Goal: Task Accomplishment & Management: Manage account settings

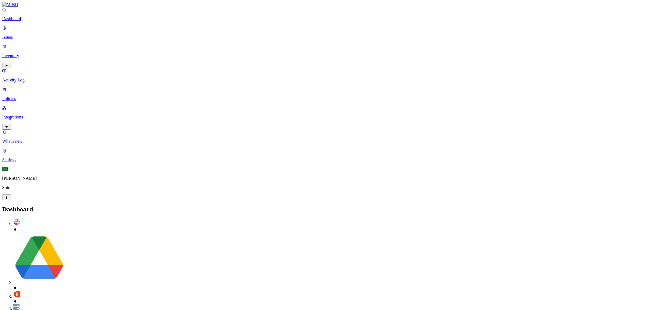
click at [22, 35] on p "Issues" at bounding box center [326, 37] width 649 height 5
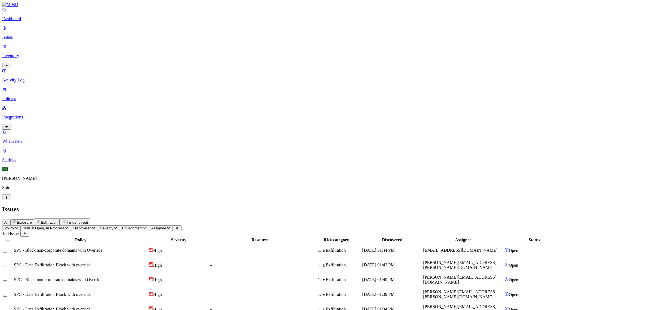
click at [88, 220] on span "Insider threat" at bounding box center [77, 222] width 21 height 4
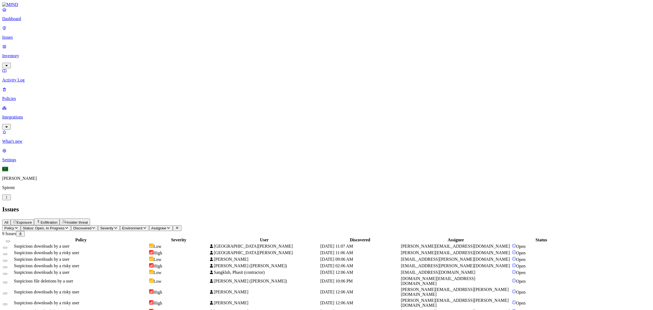
click at [148, 244] on div "Suspicious downloads by a user" at bounding box center [81, 246] width 134 height 5
click at [148, 250] on div "Suspicious downloads by a risky user" at bounding box center [81, 252] width 134 height 5
click at [148, 257] on div "Suspicious downloads by a user" at bounding box center [81, 259] width 134 height 5
click at [148, 263] on div "Suspicious downloads by a risky user" at bounding box center [81, 265] width 134 height 5
click at [209, 269] on div "Low" at bounding box center [178, 271] width 59 height 5
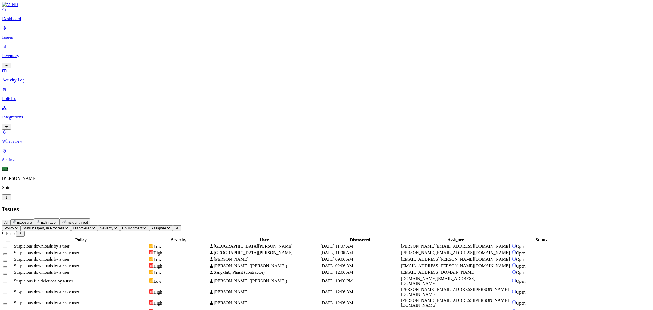
click at [209, 278] on div "Low" at bounding box center [178, 280] width 59 height 5
click at [209, 289] on div "High" at bounding box center [178, 291] width 59 height 5
click at [209, 298] on td "High" at bounding box center [179, 303] width 60 height 10
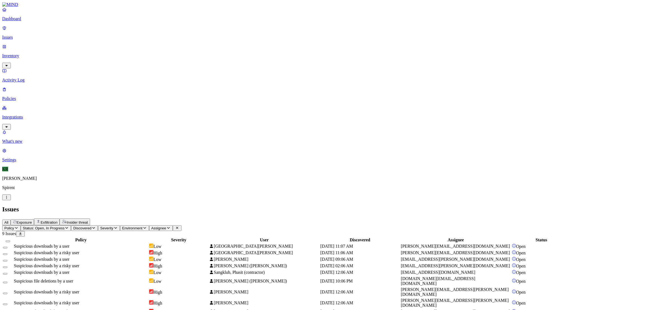
click at [248, 309] on span "[PERSON_NAME]" at bounding box center [228, 311] width 39 height 5
click at [10, 240] on button "Select all" at bounding box center [8, 241] width 4 height 2
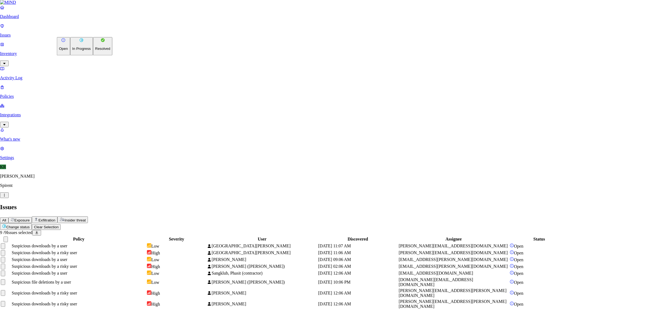
click at [73, 31] on html "Dashboard Issues Inventory Activity Log Policies Integrations What's new 1 Sett…" at bounding box center [326, 160] width 653 height 321
click at [95, 51] on p "Resolved" at bounding box center [102, 49] width 15 height 4
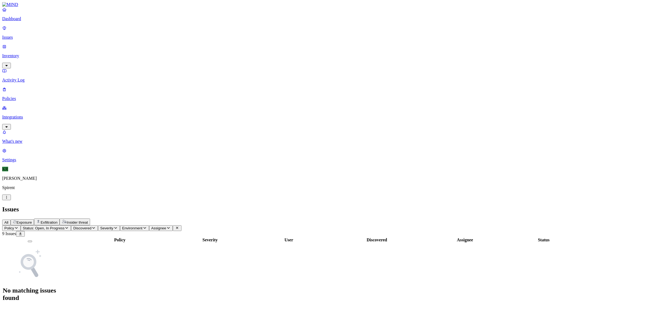
click at [30, 21] on p "Dashboard" at bounding box center [326, 18] width 649 height 5
